Goal: Check status

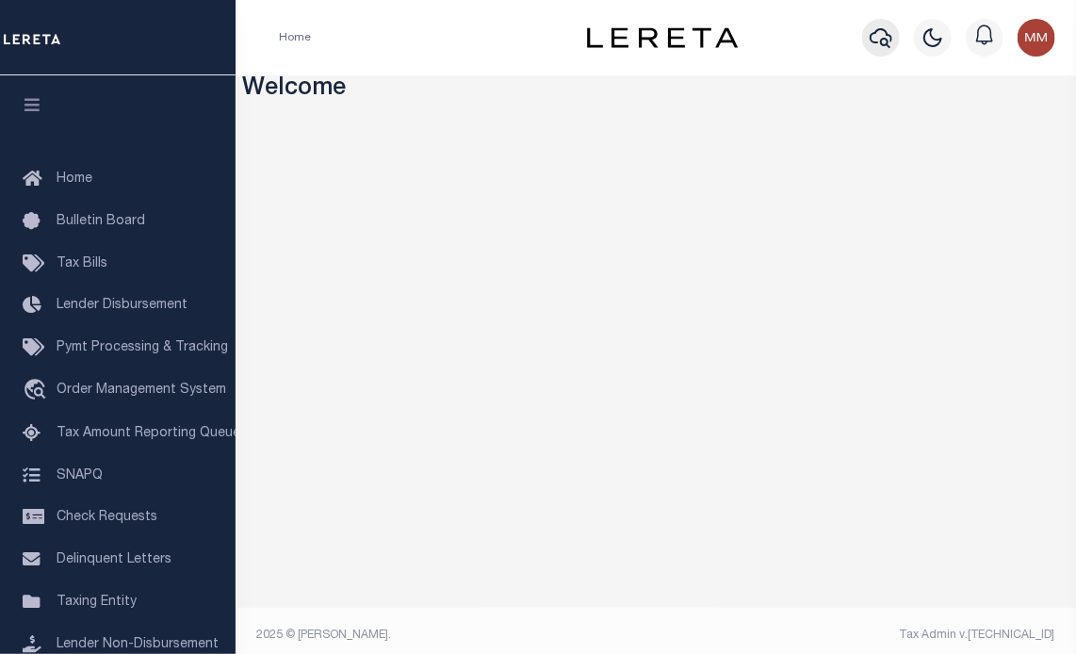
click at [878, 44] on icon "button" at bounding box center [880, 37] width 23 height 23
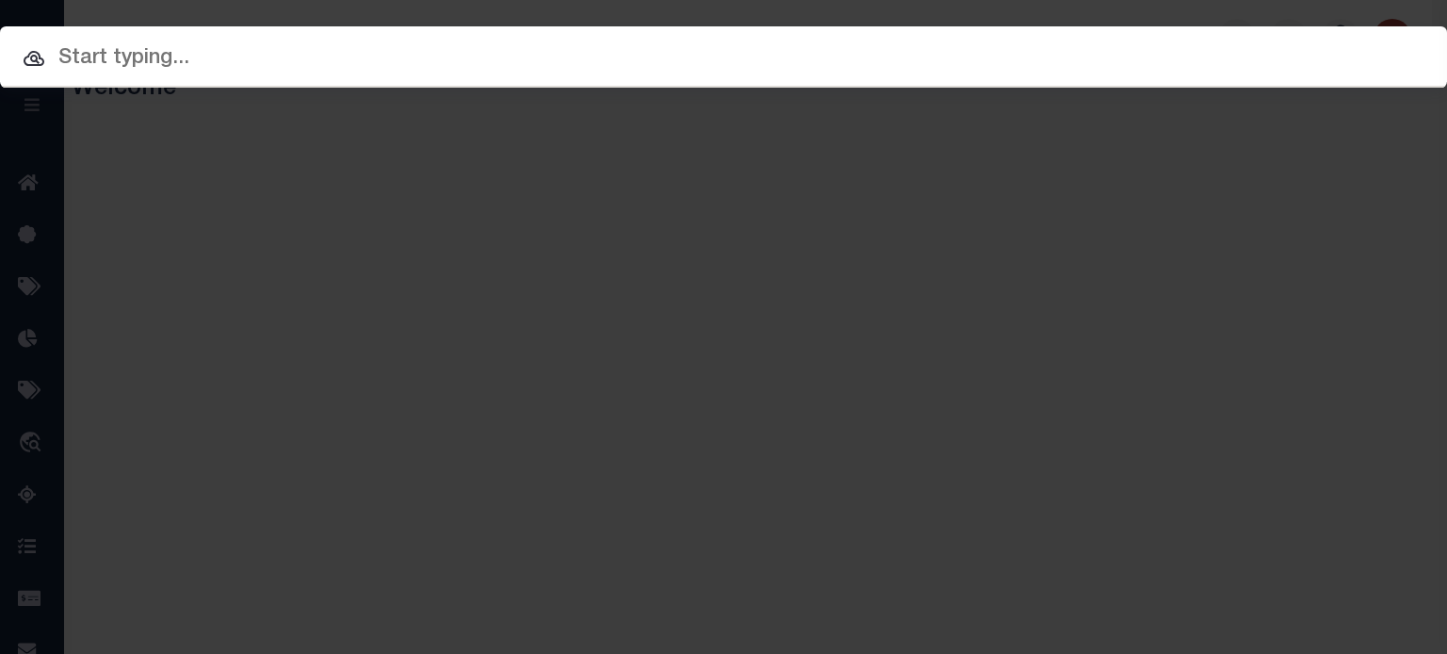
drag, startPoint x: 572, startPoint y: 68, endPoint x: 565, endPoint y: 56, distance: 13.9
click at [567, 57] on input "text" at bounding box center [723, 58] width 1447 height 33
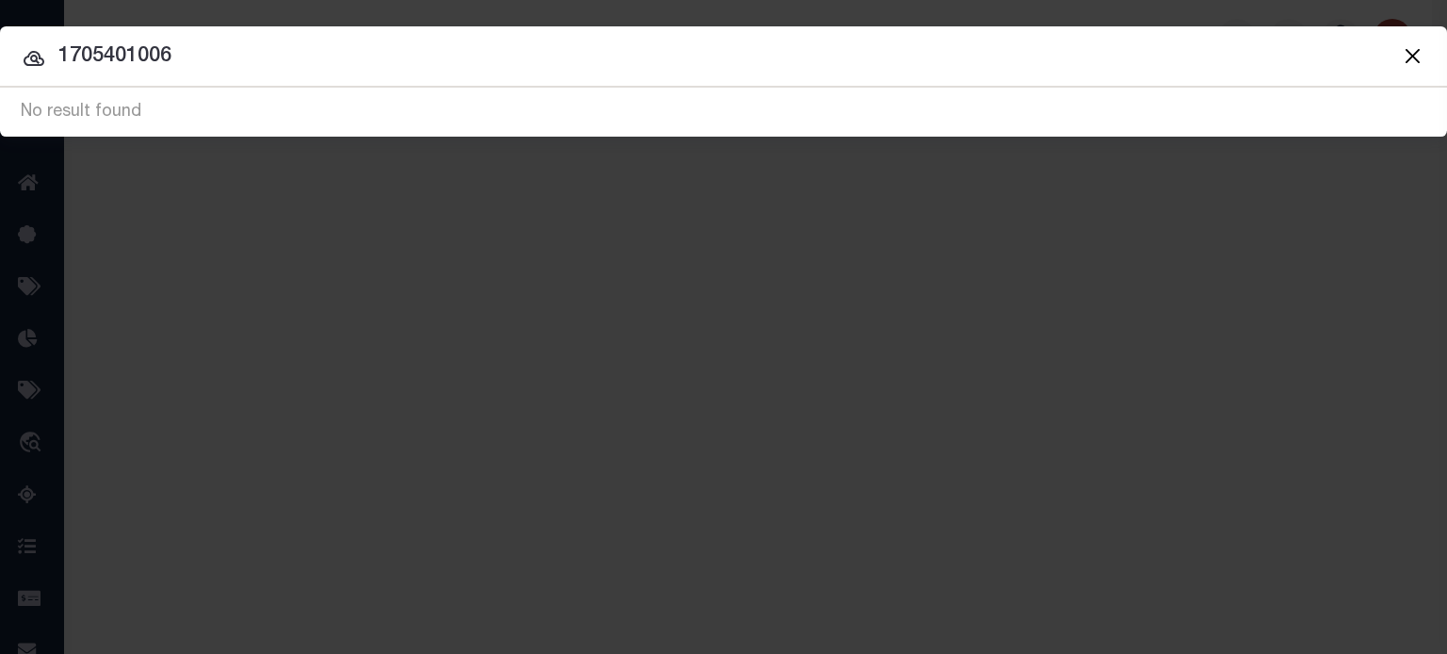
click at [500, 61] on input "1705401006" at bounding box center [723, 57] width 1447 height 33
type input "1"
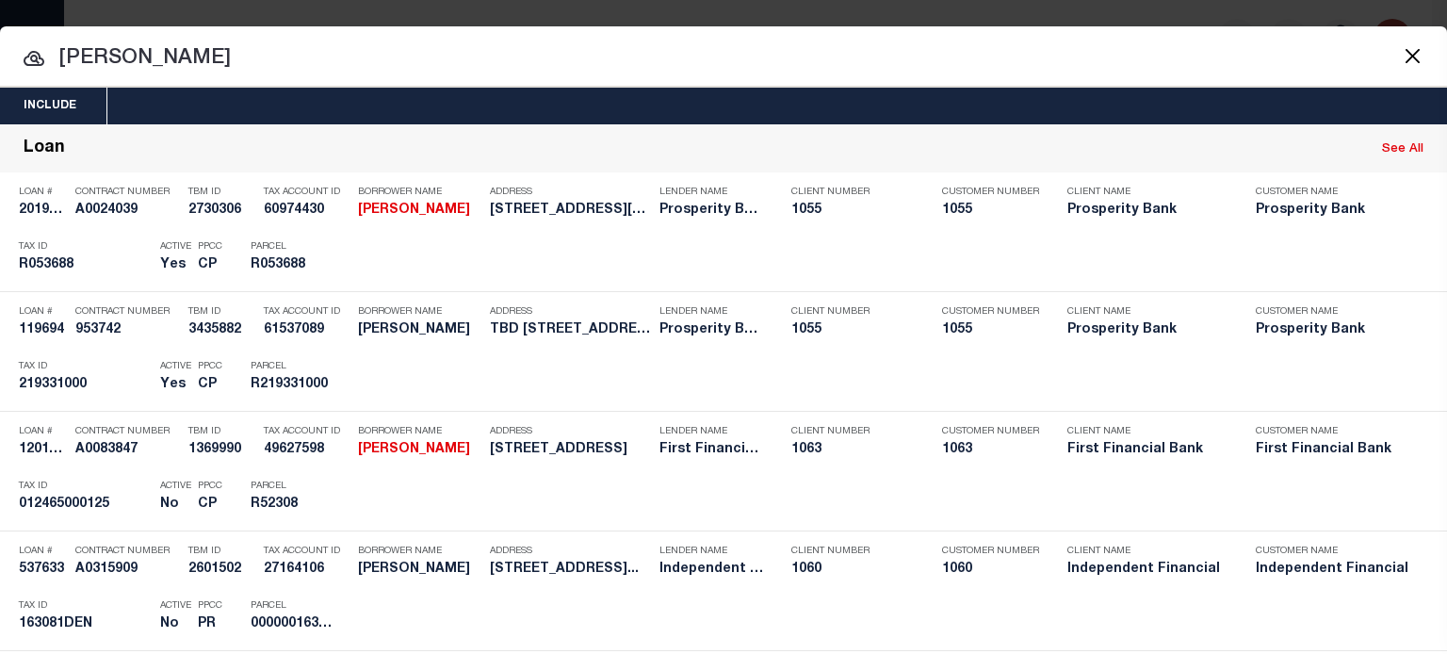
drag, startPoint x: 784, startPoint y: 45, endPoint x: 2, endPoint y: 49, distance: 781.8
click at [62, 49] on input "jay davis" at bounding box center [723, 58] width 1447 height 33
type input "j"
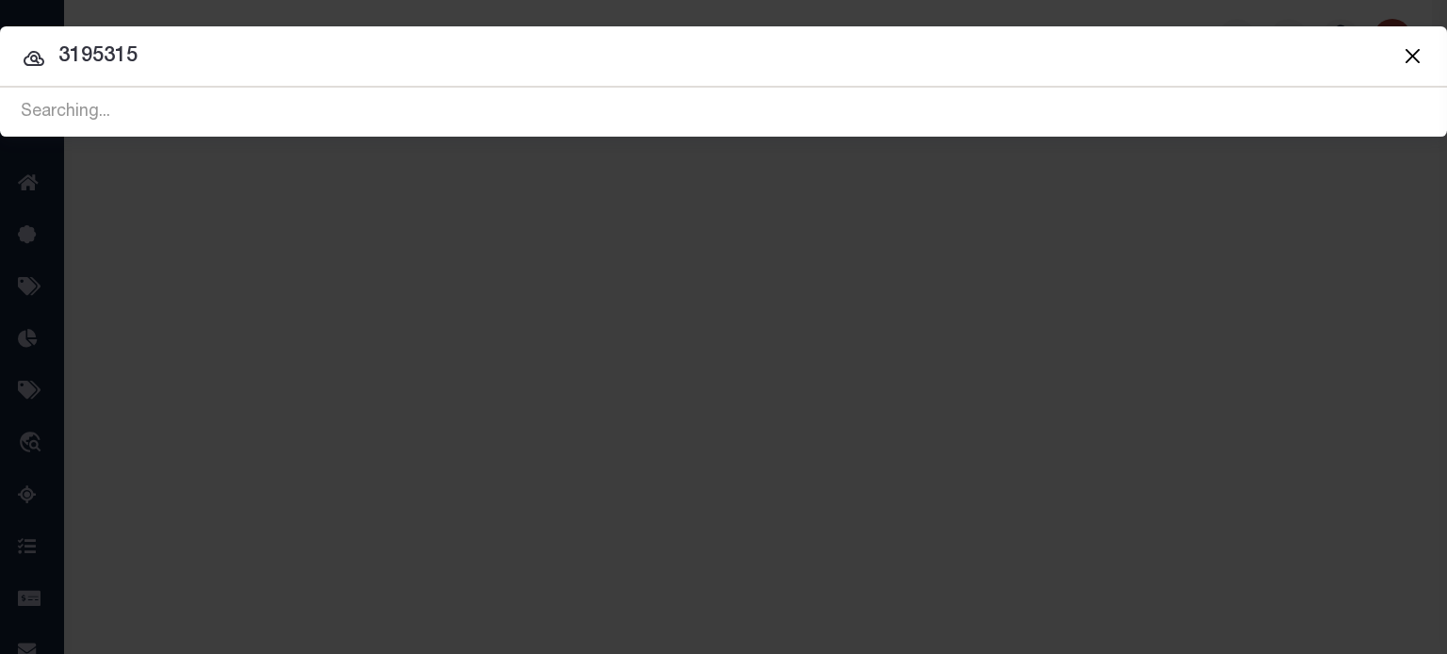
type input "3195315"
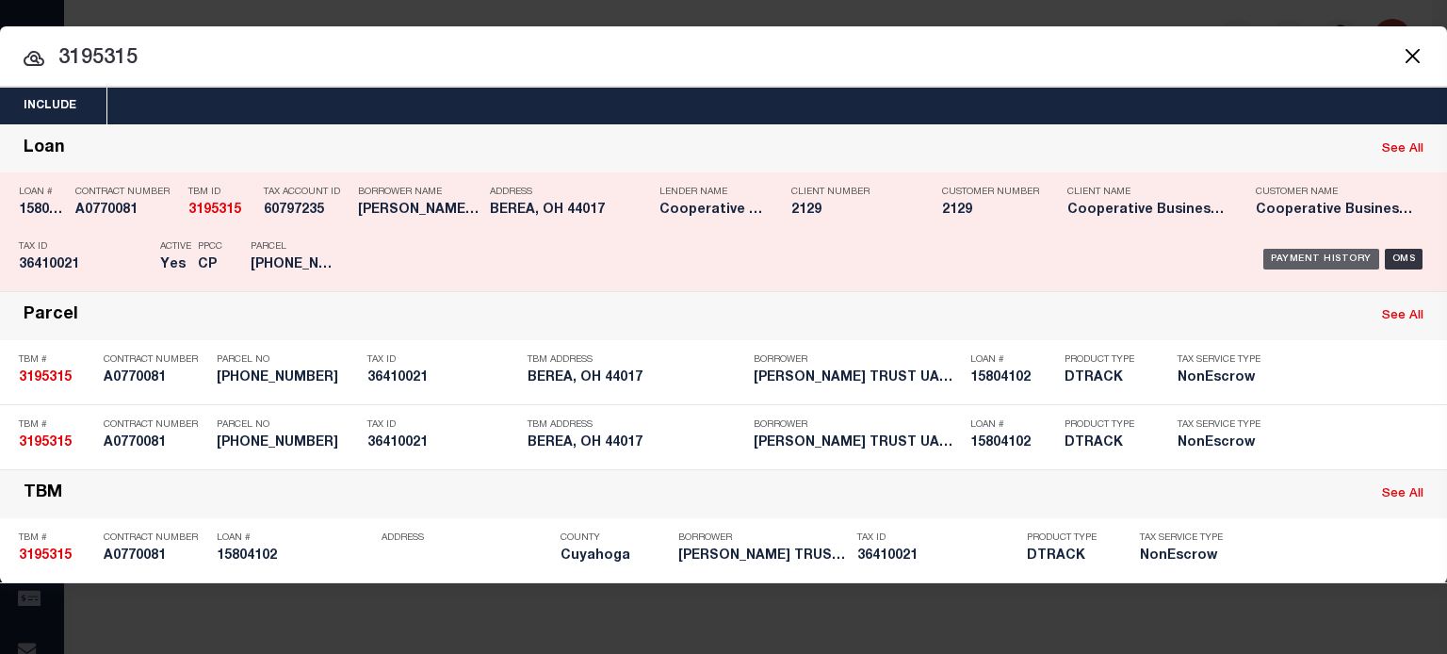
click at [1075, 250] on div "Payment History" at bounding box center [1321, 259] width 116 height 21
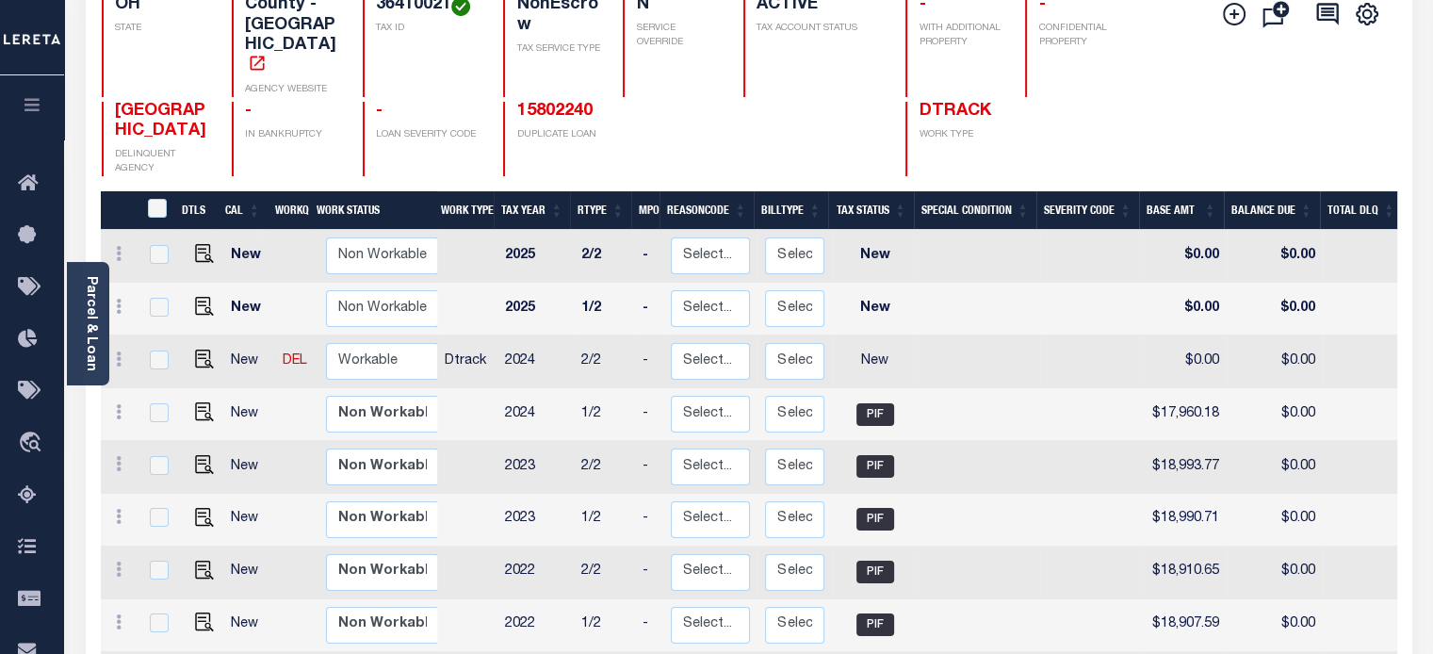
scroll to position [283, 0]
